Goal: Obtain resource: Download file/media

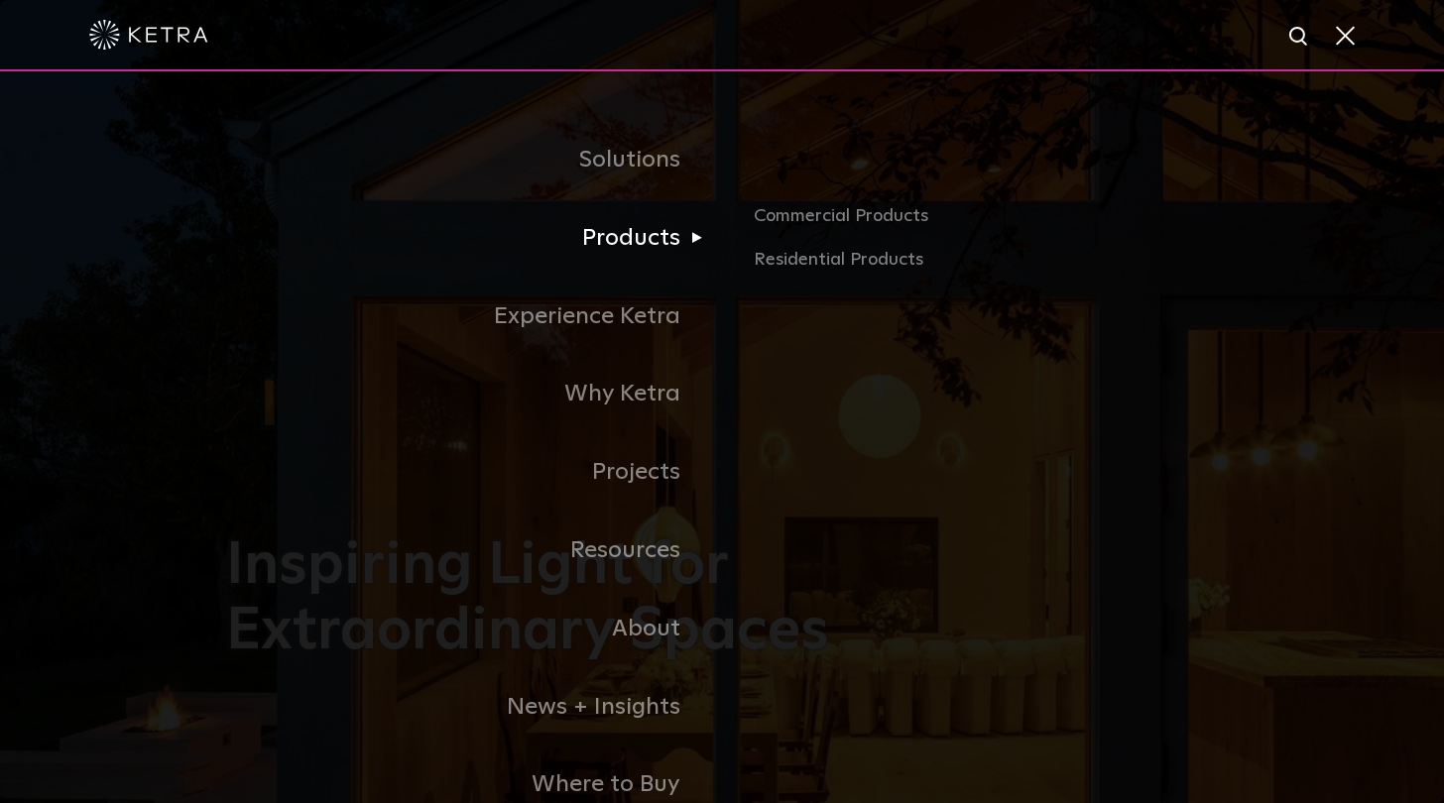
click at [644, 242] on link "Products" at bounding box center [474, 238] width 496 height 78
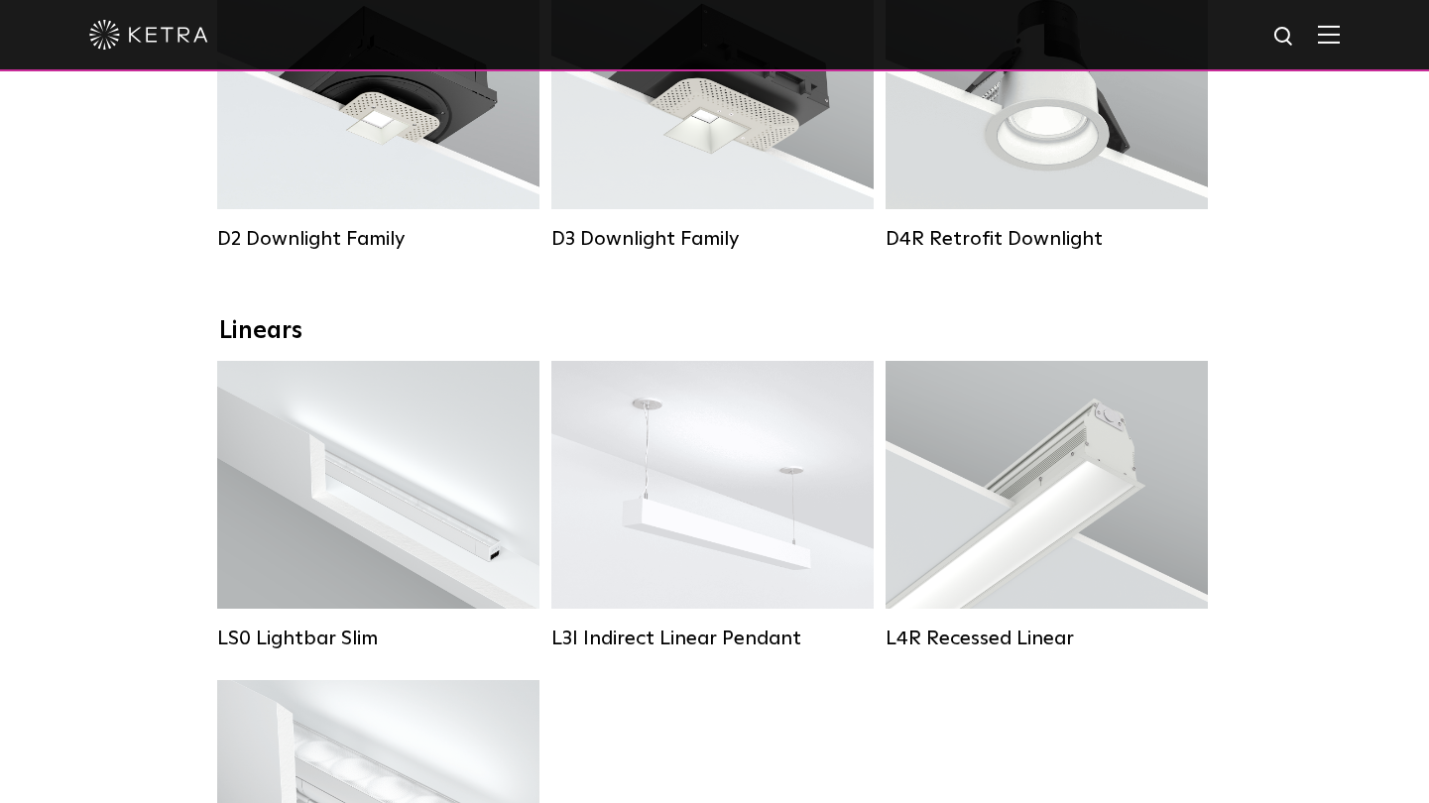
scroll to position [595, 0]
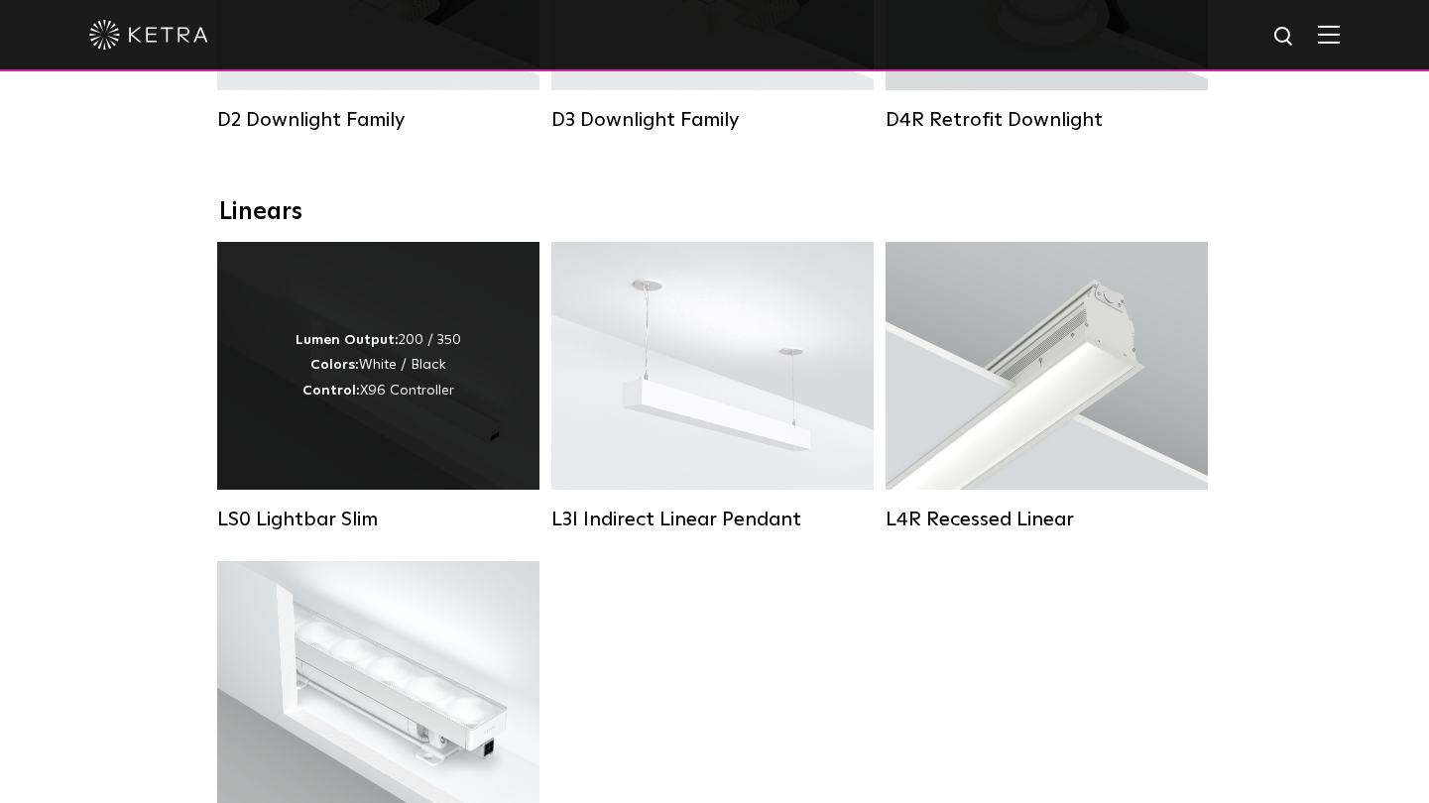
click at [341, 392] on div "Lumen Output: 200 / 350 Colors: White / Black Control: X96 Controller" at bounding box center [379, 365] width 166 height 75
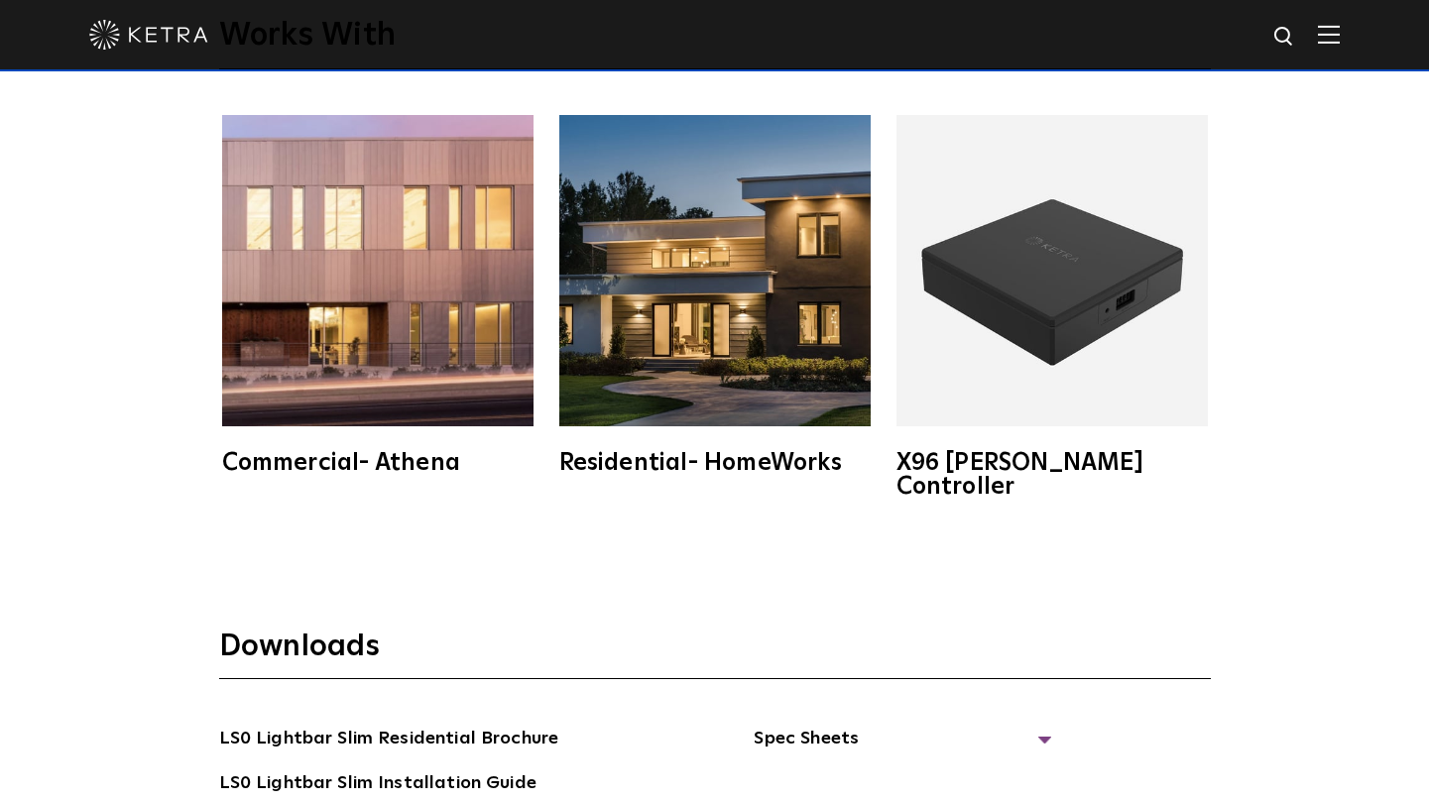
scroll to position [3472, 0]
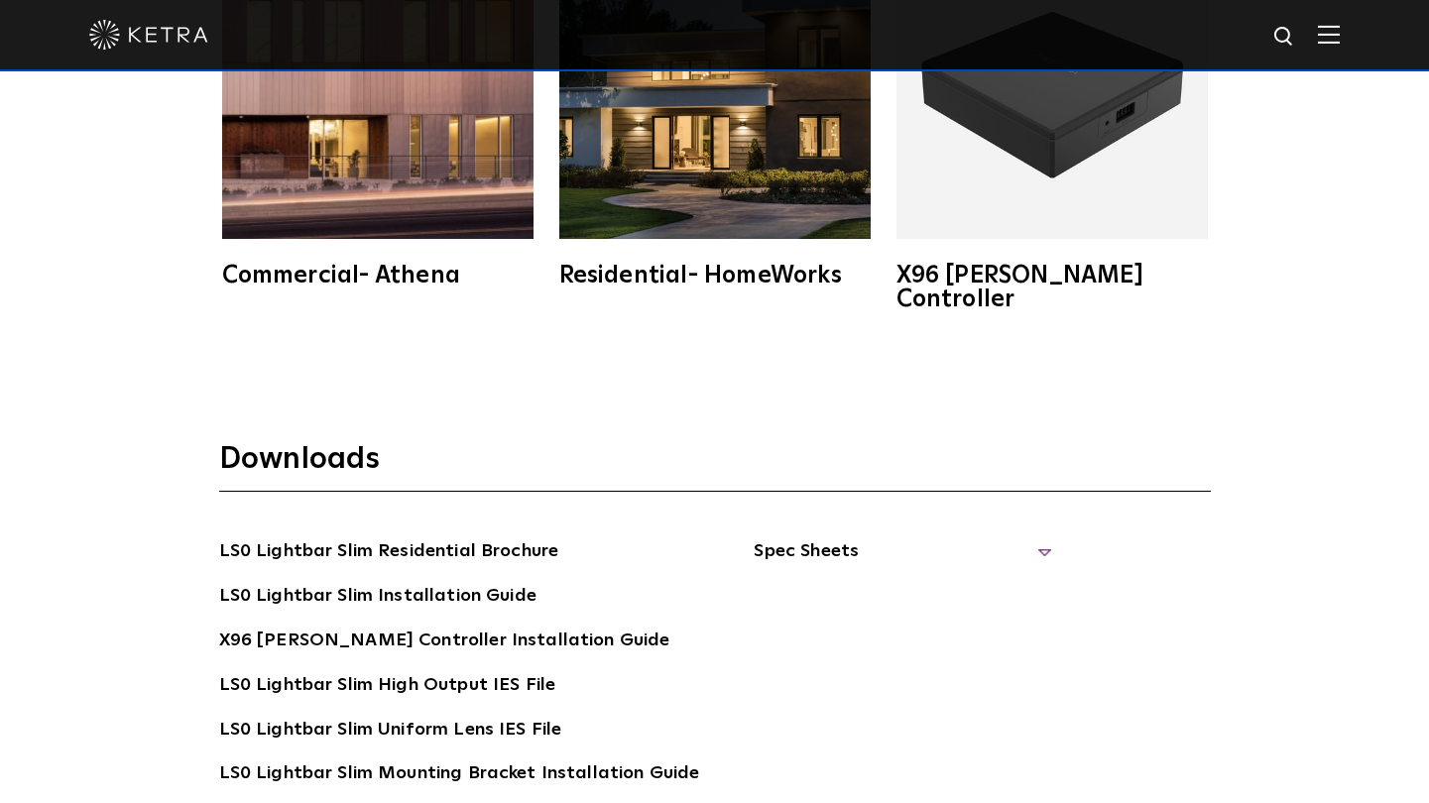
click at [1033, 538] on span "Spec Sheets" at bounding box center [903, 560] width 298 height 44
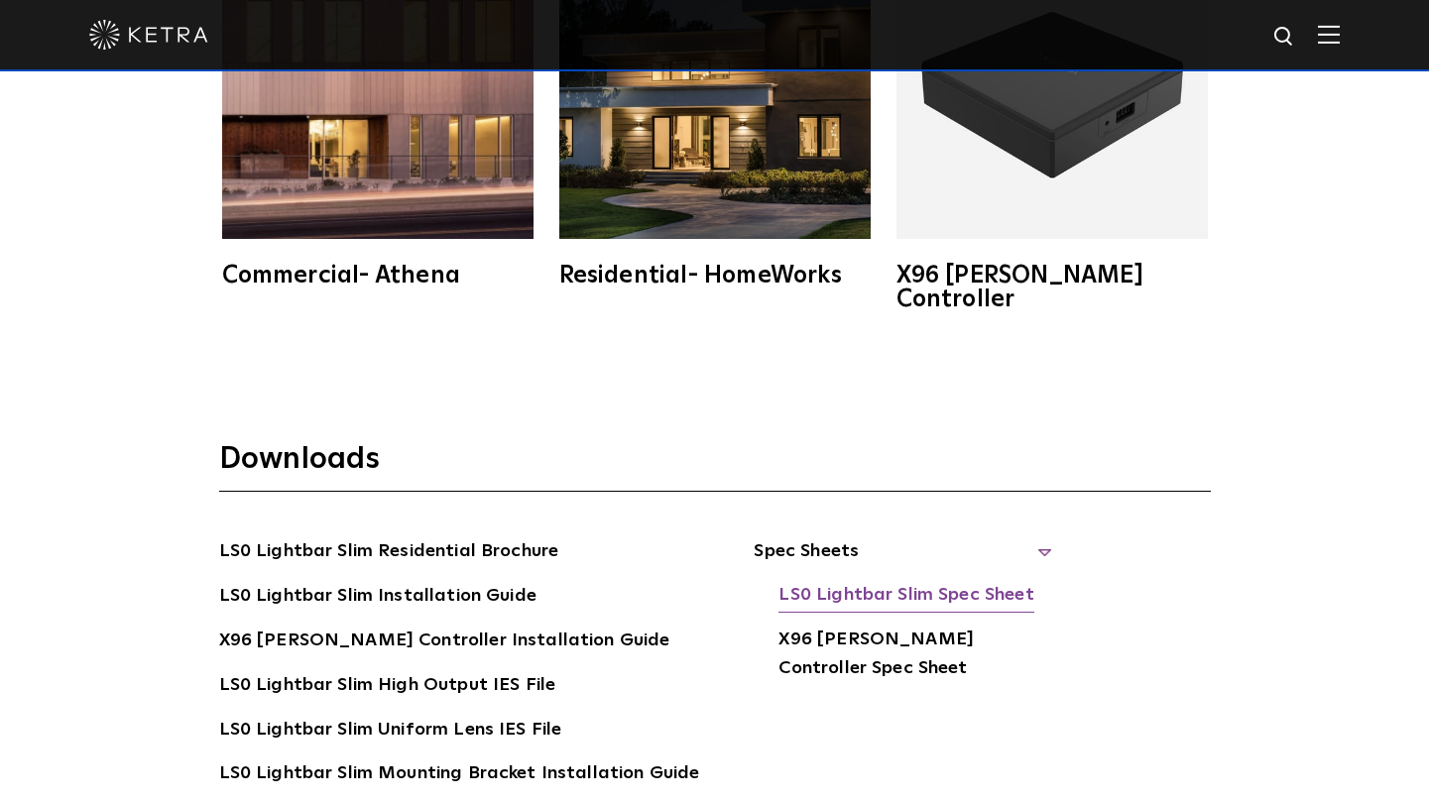
click at [898, 581] on link "LS0 Lightbar Slim Spec Sheet" at bounding box center [906, 597] width 255 height 32
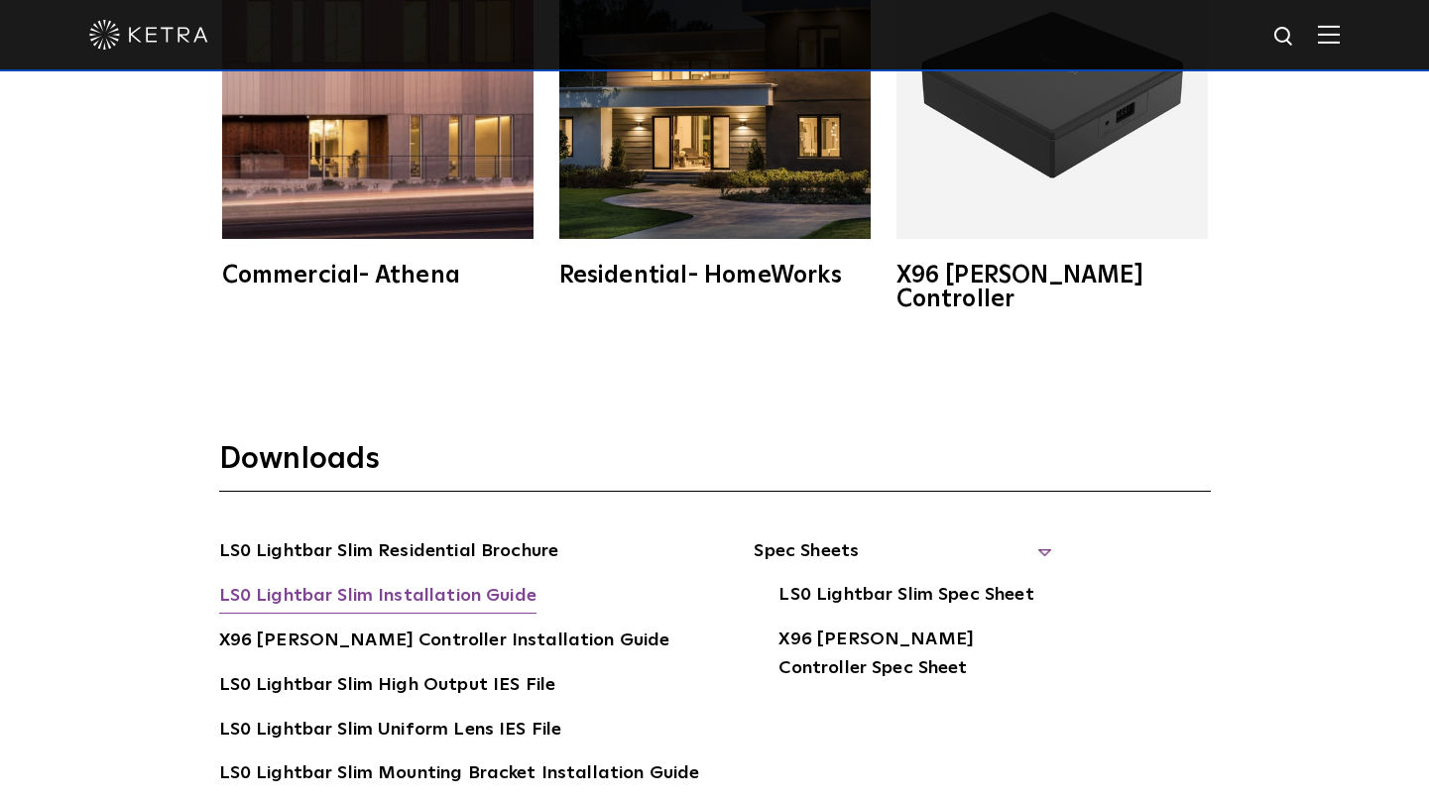
click at [425, 582] on link "LS0 Lightbar Slim Installation Guide" at bounding box center [377, 598] width 317 height 32
